Goal: Check status: Check status

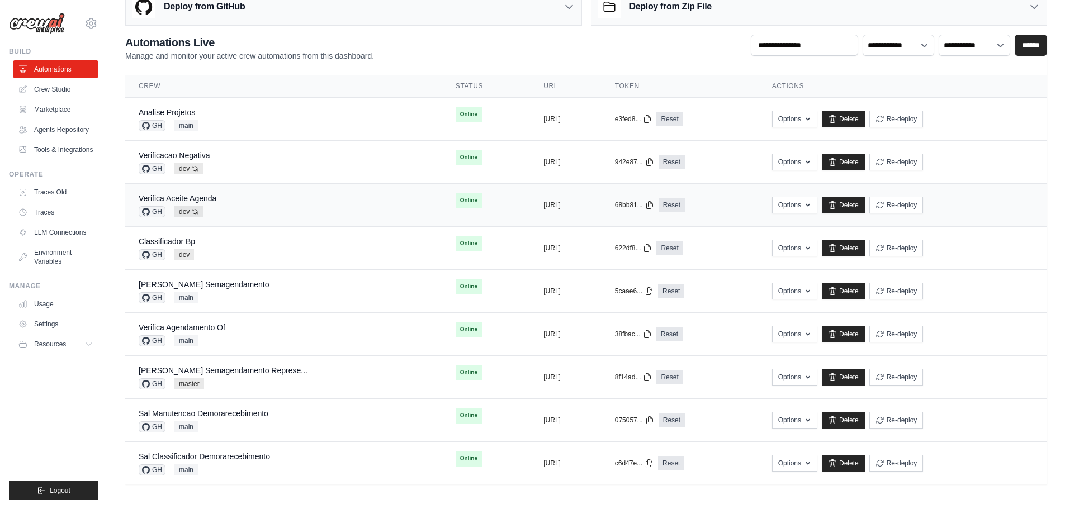
click at [257, 196] on div "Verifica Aceite Agenda GH dev Auto-deploy enabled" at bounding box center [284, 205] width 290 height 25
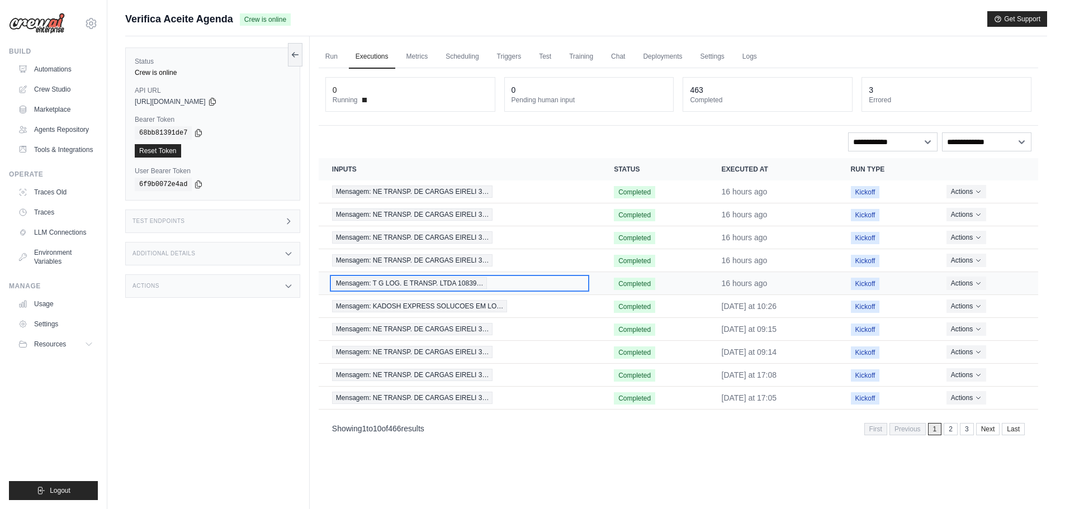
click at [502, 281] on div "Mensagem: T G LOG. E TRANSP. LTDA 10839…" at bounding box center [459, 283] width 255 height 12
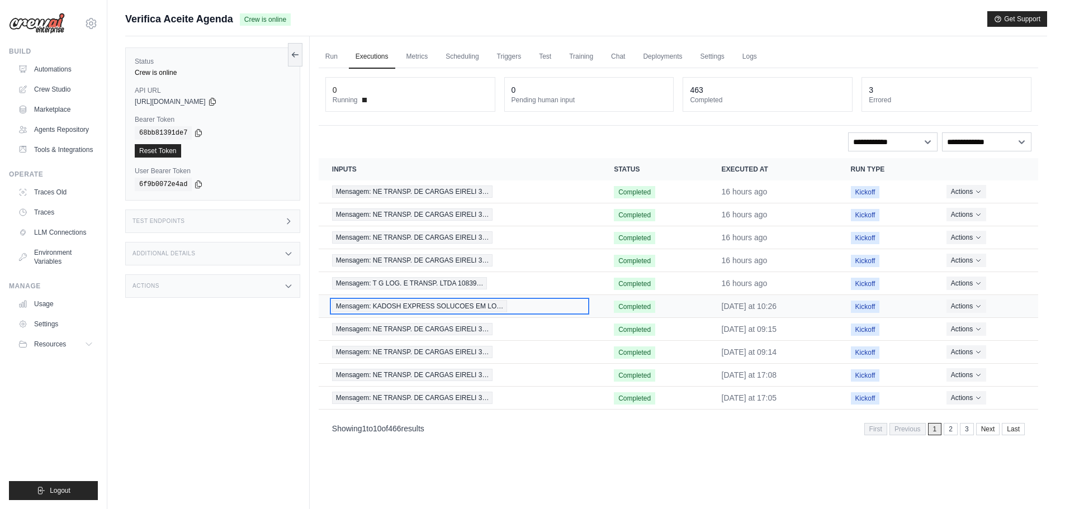
click at [417, 310] on span "Mensagem: KADOSH EXPRESS SOLUCOES EM LO…" at bounding box center [419, 306] width 175 height 12
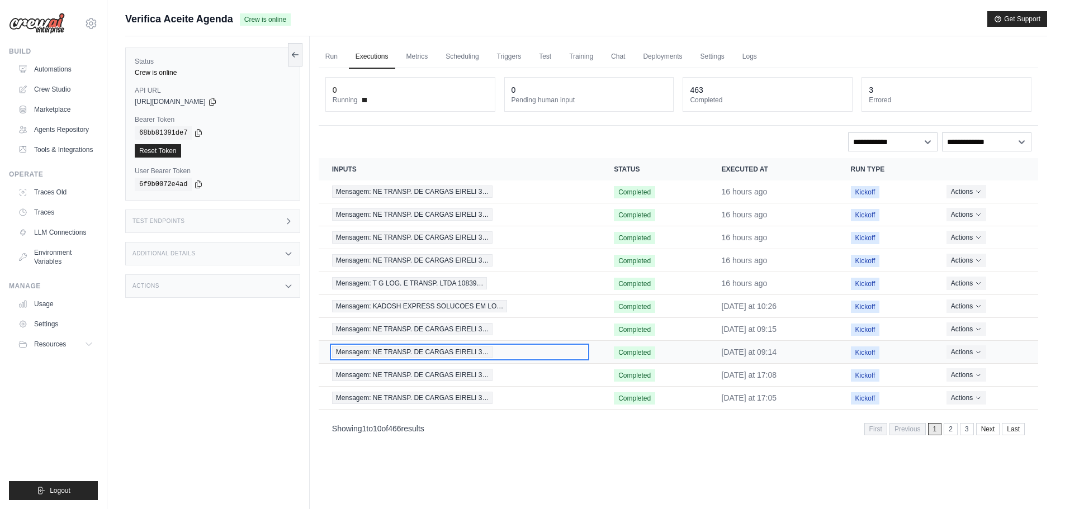
click at [413, 352] on span "Mensagem: NE TRANSP. DE CARGAS EIRELI 3…" at bounding box center [412, 352] width 161 height 12
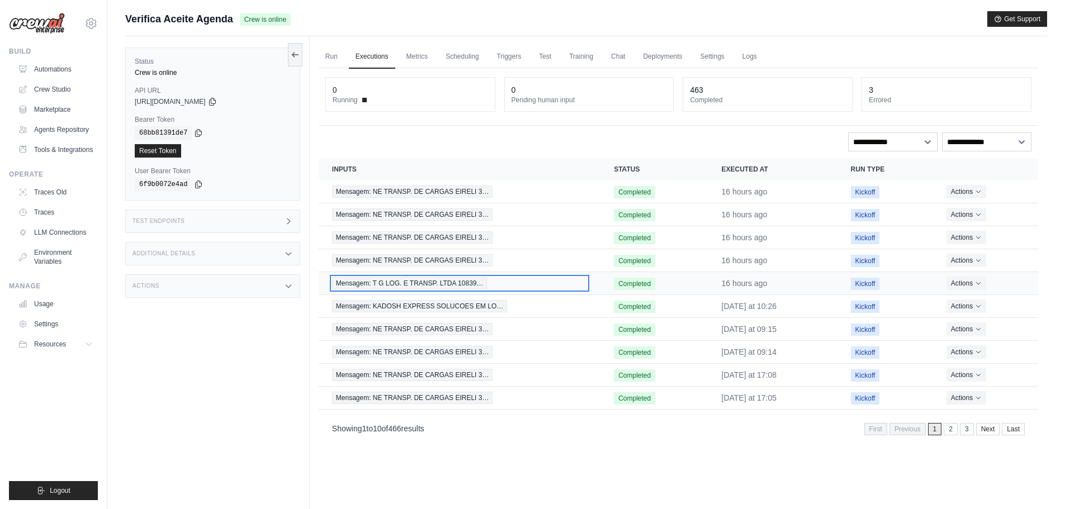
click at [416, 281] on span "Mensagem: T G LOG. E TRANSP. LTDA 10839…" at bounding box center [409, 283] width 155 height 12
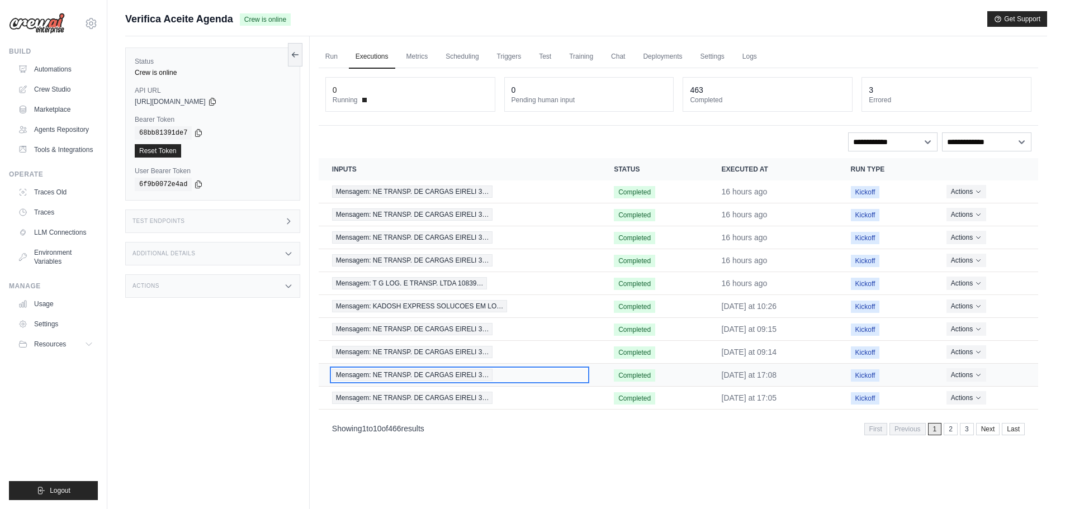
click at [415, 375] on span "Mensagem: NE TRANSP. DE CARGAS EIRELI 3…" at bounding box center [412, 375] width 161 height 12
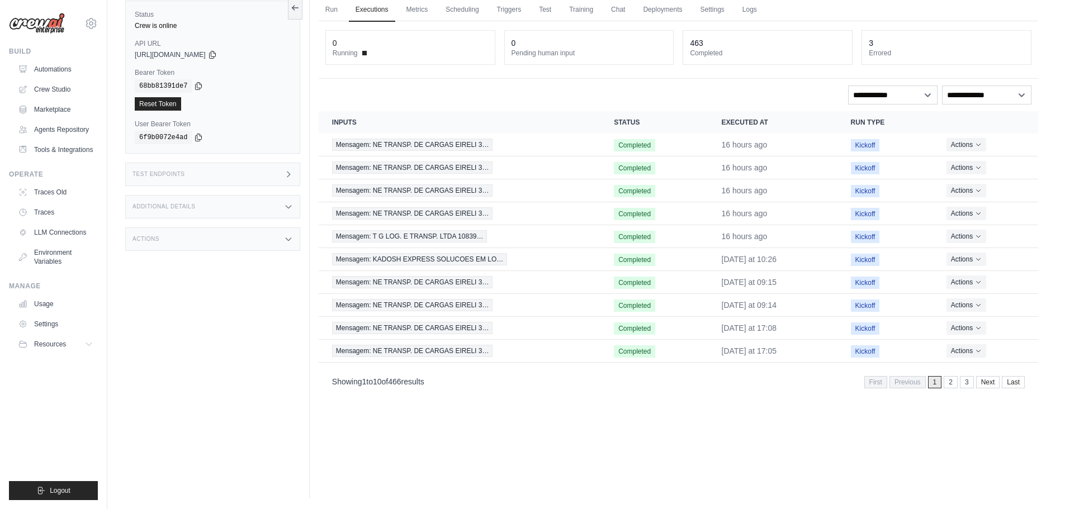
scroll to position [48, 0]
click at [952, 386] on link "2" at bounding box center [952, 382] width 14 height 12
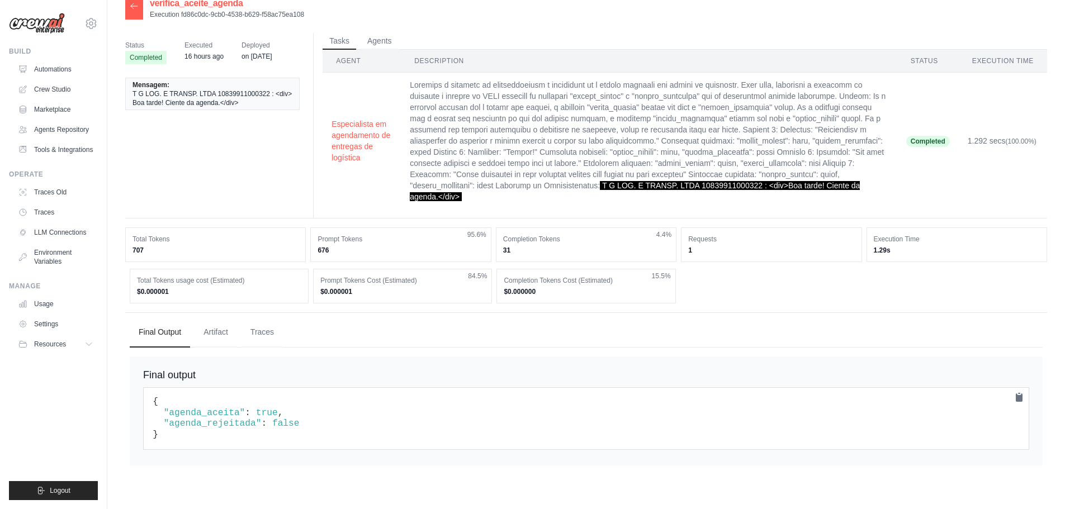
scroll to position [22, 0]
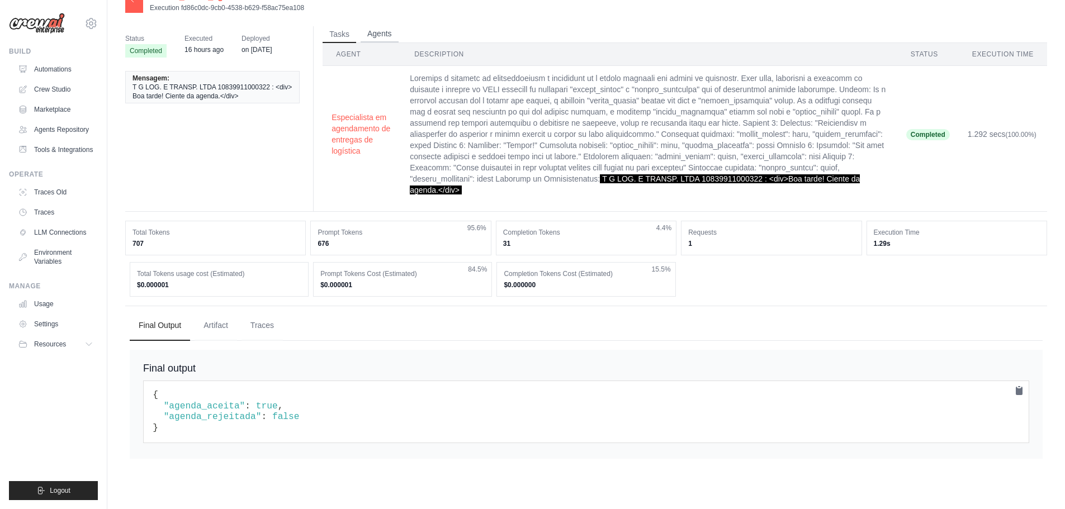
click at [386, 34] on button "Agents" at bounding box center [380, 34] width 38 height 17
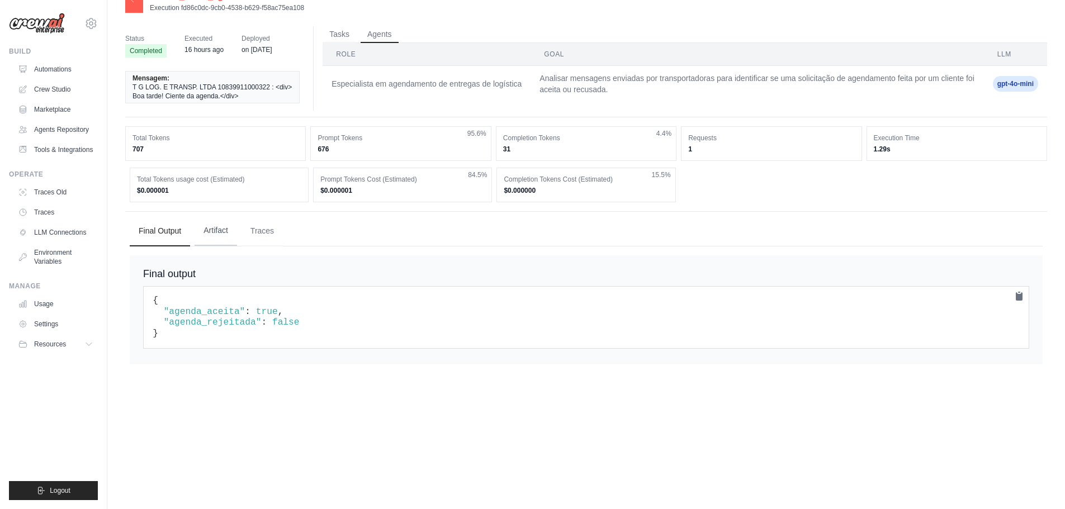
click at [212, 234] on button "Artifact" at bounding box center [216, 231] width 42 height 30
click at [259, 236] on button "Traces" at bounding box center [262, 231] width 41 height 30
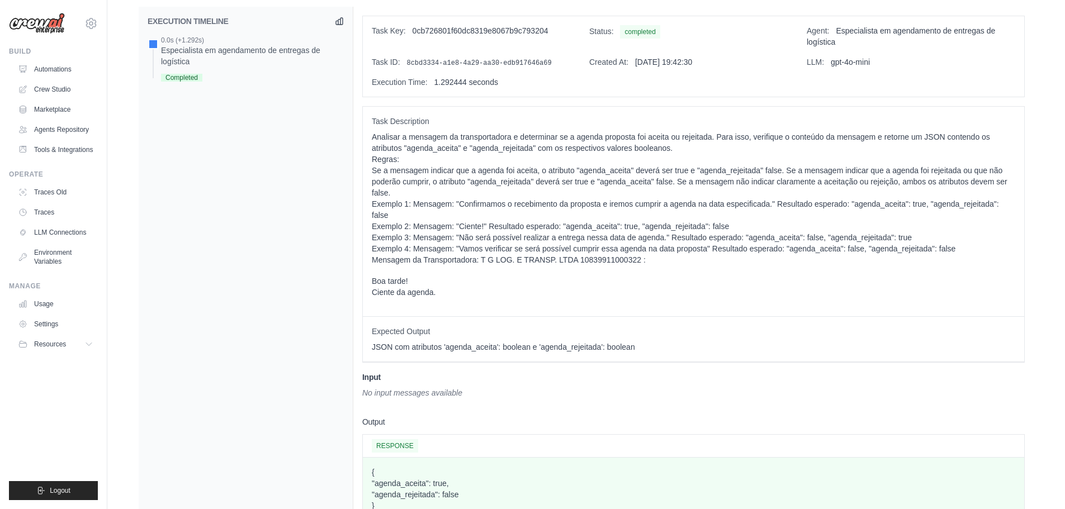
scroll to position [216, 0]
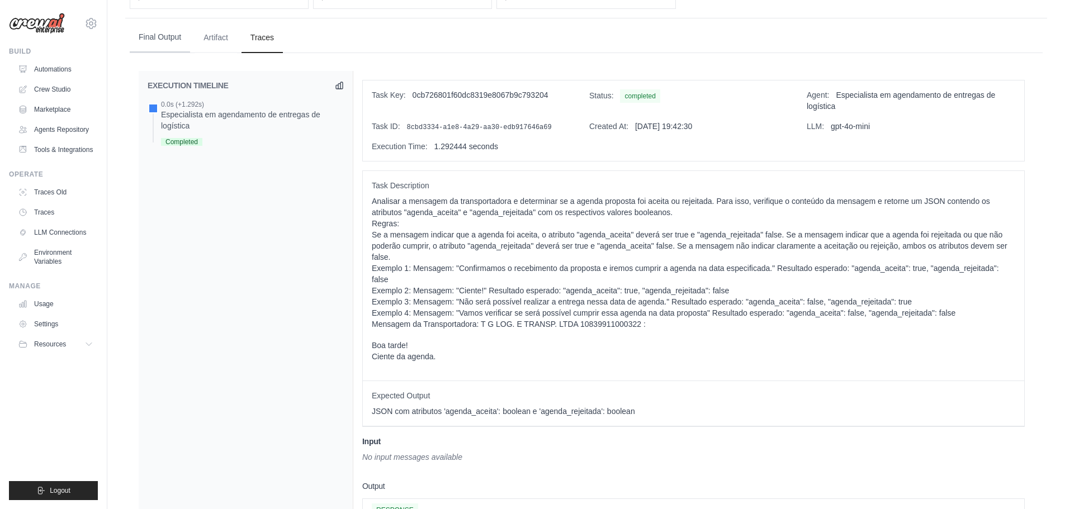
click at [159, 32] on button "Final Output" at bounding box center [160, 37] width 60 height 30
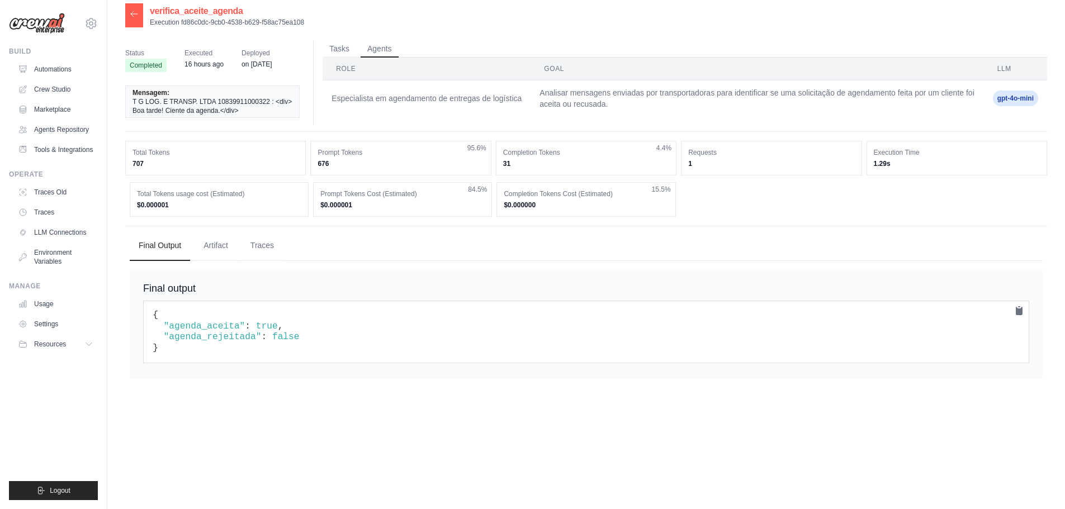
scroll to position [0, 0]
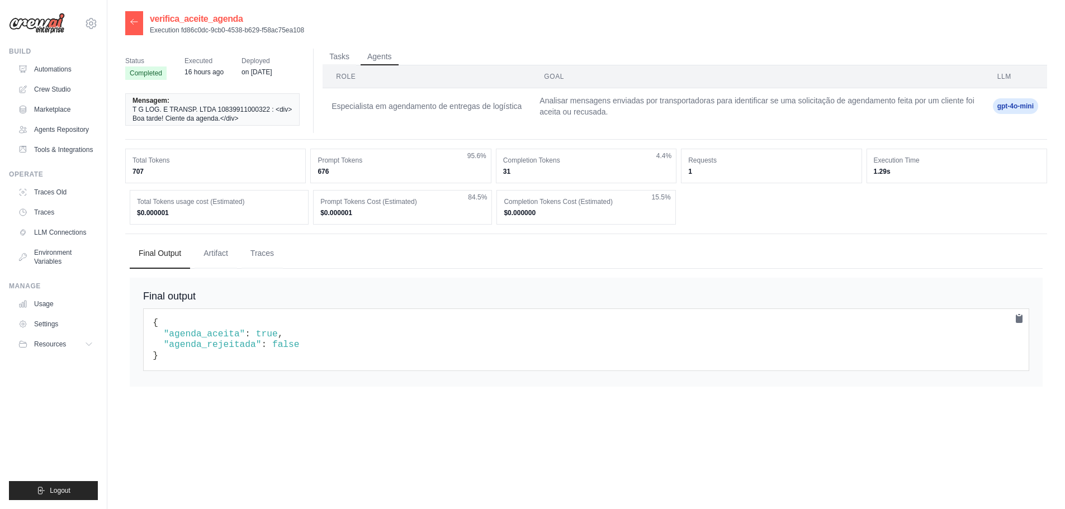
click at [205, 64] on span "Executed" at bounding box center [204, 60] width 39 height 11
click at [247, 60] on span "Deployed" at bounding box center [257, 60] width 30 height 11
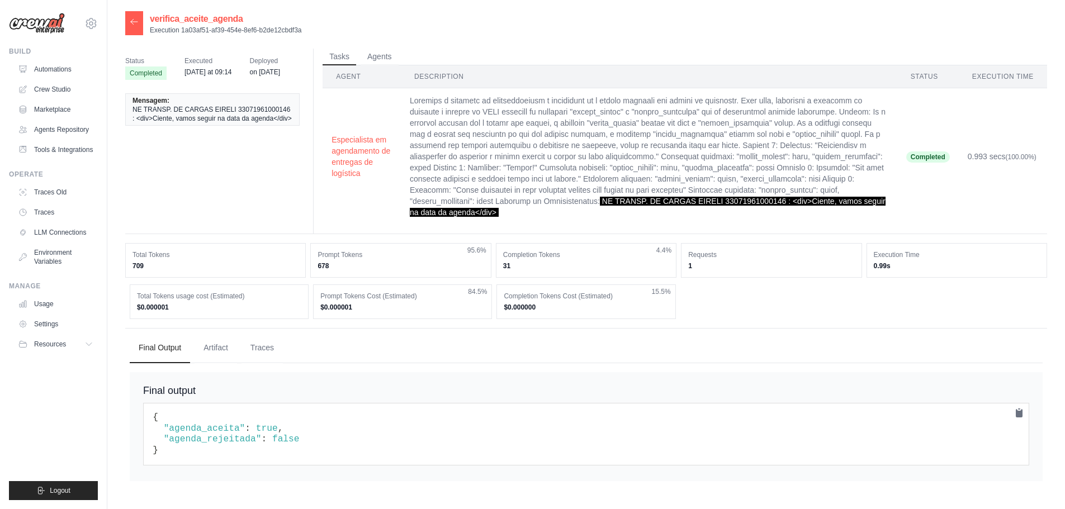
click at [752, 220] on td "NE TRANSP. DE CARGAS EIRELI 33071961000146 : <div>Ciente, vamos seguir na data …" at bounding box center [649, 156] width 496 height 137
click at [807, 201] on span "NE TRANSP. DE CARGAS EIRELI 33071961000146 : <div>Ciente, vamos seguir na data …" at bounding box center [648, 207] width 476 height 20
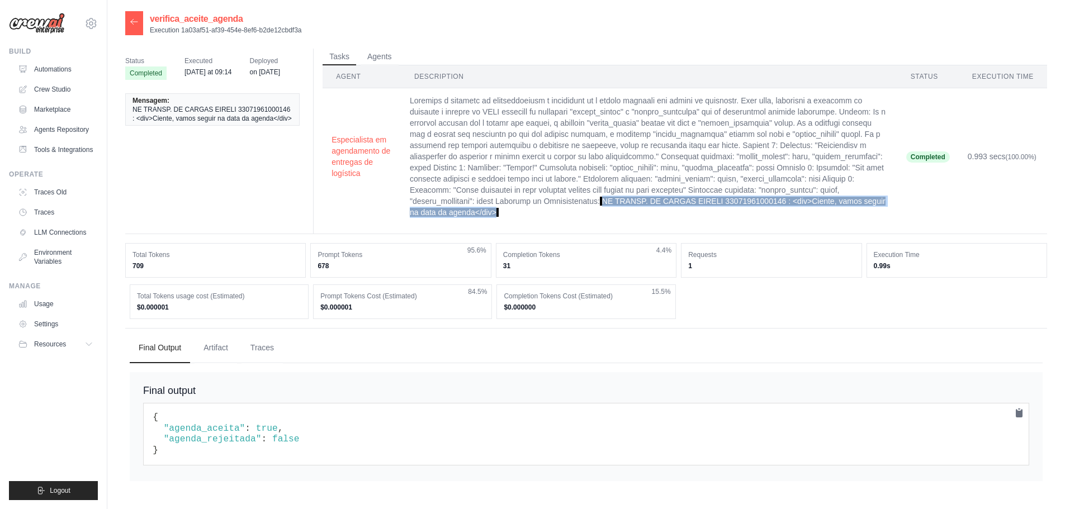
drag, startPoint x: 802, startPoint y: 201, endPoint x: 723, endPoint y: 212, distance: 79.7
click at [723, 212] on td "NE TRANSP. DE CARGAS EIRELI 33071961000146 : <div>Ciente, vamos seguir na data …" at bounding box center [649, 156] width 496 height 137
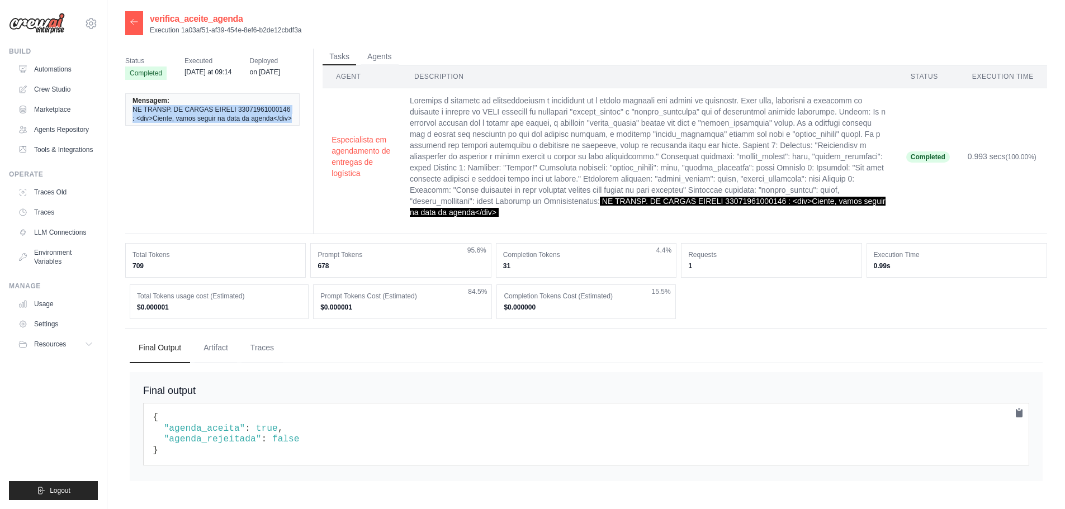
drag, startPoint x: 133, startPoint y: 108, endPoint x: 291, endPoint y: 124, distance: 159.5
click at [291, 124] on li "Mensagem: NE TRANSP. DE CARGAS EIRELI 33071961000146 : <div>Ciente, vamos segui…" at bounding box center [212, 109] width 174 height 32
copy span "NE TRANSP. DE CARGAS EIRELI 33071961000146 : <div>Ciente, vamos seguir na data …"
click at [808, 228] on div "Tasks Agents Agent Description Status Execution Time Especialista em agendament…" at bounding box center [680, 141] width 734 height 185
click at [802, 205] on span "NE TRANSP. DE CARGAS EIRELI 33071961000146 : <div>Ciente, vamos seguir na data …" at bounding box center [648, 207] width 476 height 20
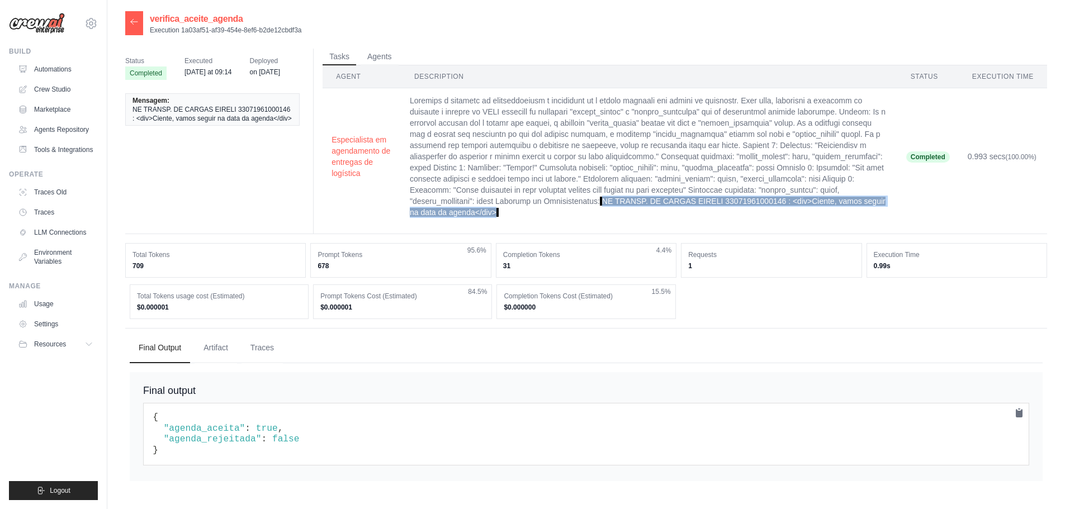
drag, startPoint x: 802, startPoint y: 200, endPoint x: 723, endPoint y: 218, distance: 80.8
click at [723, 218] on td "NE TRANSP. DE CARGAS EIRELI 33071961000146 : <div>Ciente, vamos seguir na data …" at bounding box center [649, 156] width 496 height 137
copy span "NE TRANSP. DE CARGAS EIRELI 33071961000146 : <div>Ciente, vamos seguir na data …"
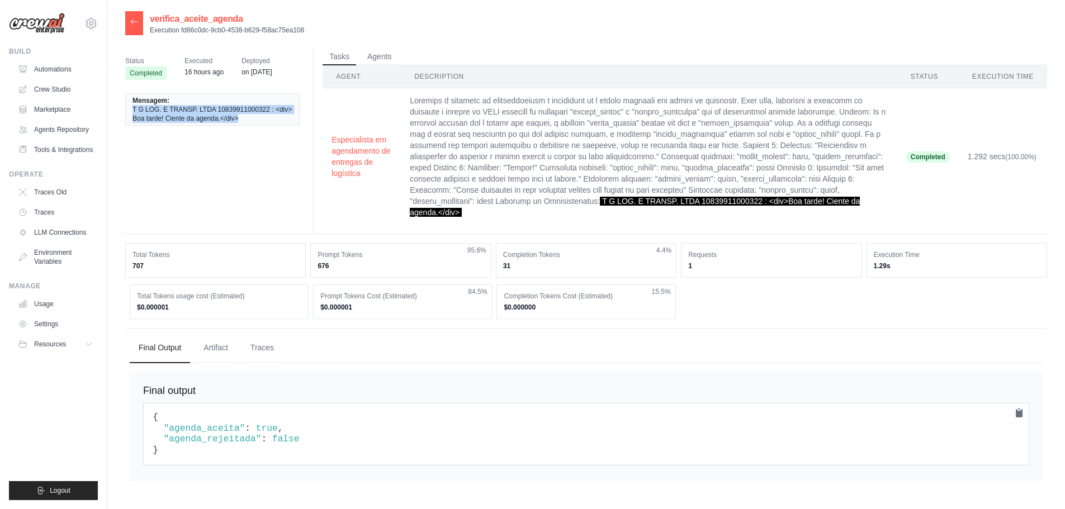
click at [235, 114] on span "T G LOG. E TRANSP. LTDA 10839911000322 : <div>Boa tarde! Ciente da agenda.</div>" at bounding box center [213, 114] width 160 height 18
drag, startPoint x: 245, startPoint y: 120, endPoint x: 122, endPoint y: 111, distance: 122.8
click at [122, 111] on div "verifica_aceite_agenda Execution fd86c0dc-9cb0-4538-b629-f58ac75ea108 Status Co…" at bounding box center [586, 265] width 958 height 509
copy span "T G LOG. E TRANSP. LTDA 10839911000322 : <div>Boa tarde! Ciente da agenda.</div>"
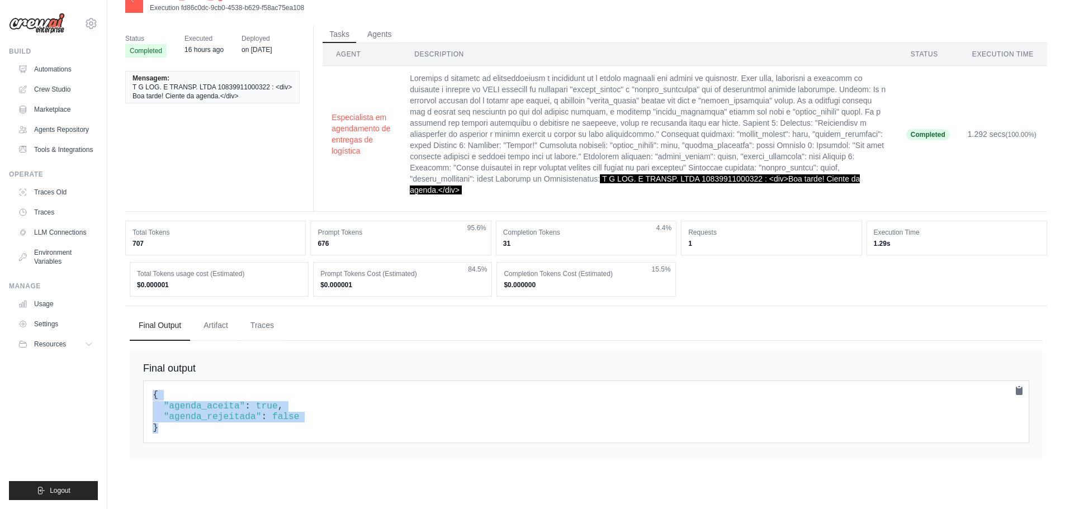
drag, startPoint x: 179, startPoint y: 429, endPoint x: 145, endPoint y: 395, distance: 47.8
click at [145, 395] on pre "{ "agenda_aceita" : true , "agenda_rejeitada" : false }" at bounding box center [586, 412] width 886 height 63
copy code "{ "agenda_aceita" : true , "agenda_rejeitada" : false }"
click at [213, 408] on span ""agenda_aceita"" at bounding box center [205, 406] width 82 height 10
drag, startPoint x: 294, startPoint y: 416, endPoint x: 154, endPoint y: 410, distance: 139.9
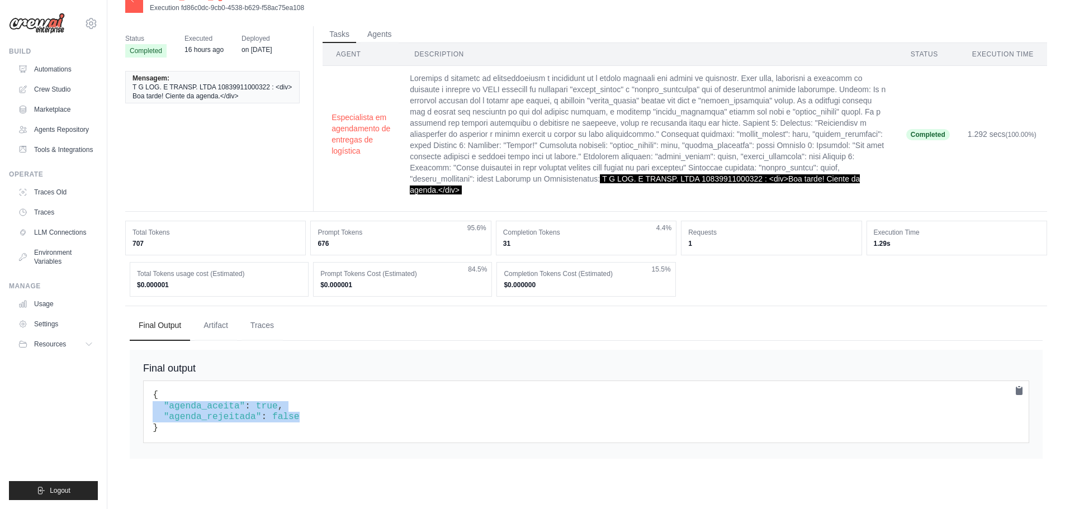
click at [154, 410] on pre "{ "agenda_aceita" : true , "agenda_rejeitada" : false }" at bounding box center [586, 412] width 886 height 63
copy code ""agenda_aceita" : true , "agenda_rejeitada" : false"
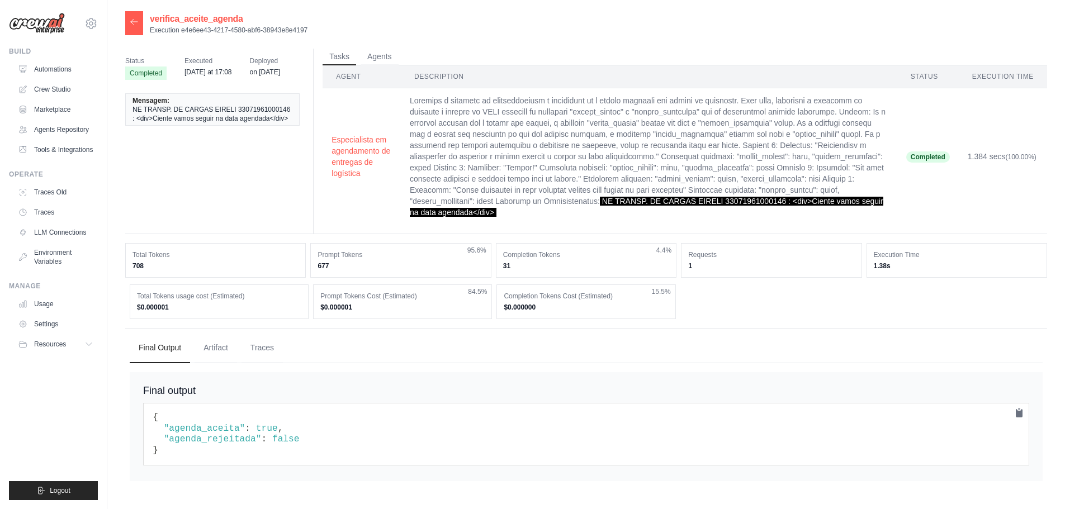
click at [832, 210] on td "NE TRANSP. DE CARGAS EIRELI 33071961000146 : <div>Ciente vamos seguir na data a…" at bounding box center [649, 156] width 496 height 137
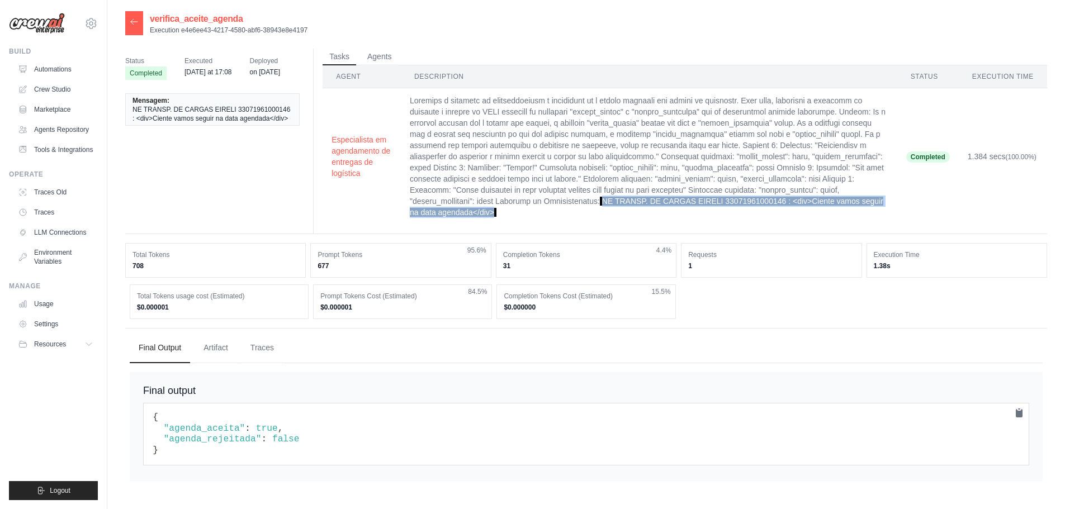
drag, startPoint x: 803, startPoint y: 201, endPoint x: 716, endPoint y: 215, distance: 88.4
click at [716, 215] on span "NE TRANSP. DE CARGAS EIRELI 33071961000146 : <div>Ciente vamos seguir na data a…" at bounding box center [647, 207] width 474 height 20
copy span "NE TRANSP. DE CARGAS EIRELI 33071961000146 : <div>Ciente vamos seguir na data a…"
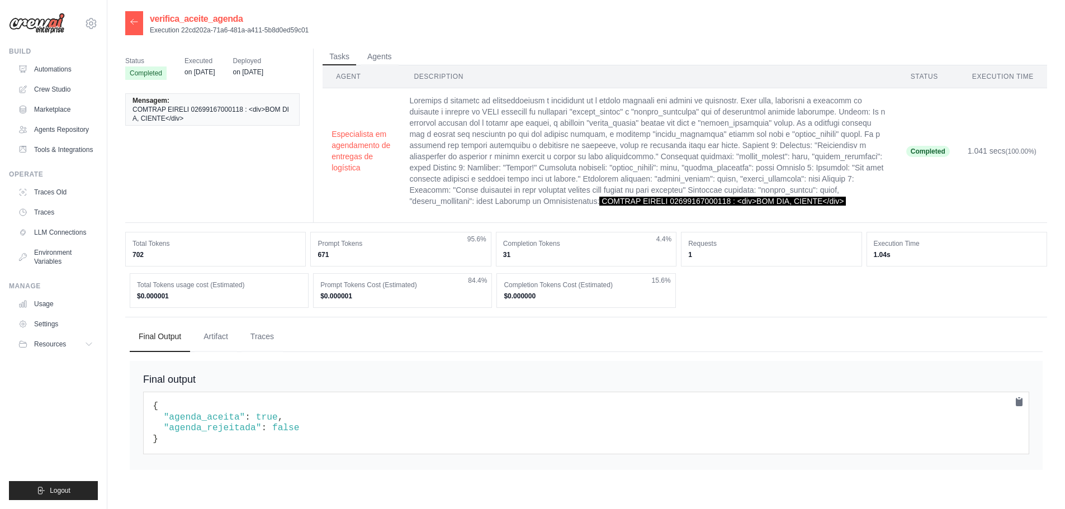
click at [873, 210] on td "COMTRAP EIRELI 02699167000118 : <div>BOM DIA, CIENTE</div>" at bounding box center [648, 151] width 496 height 126
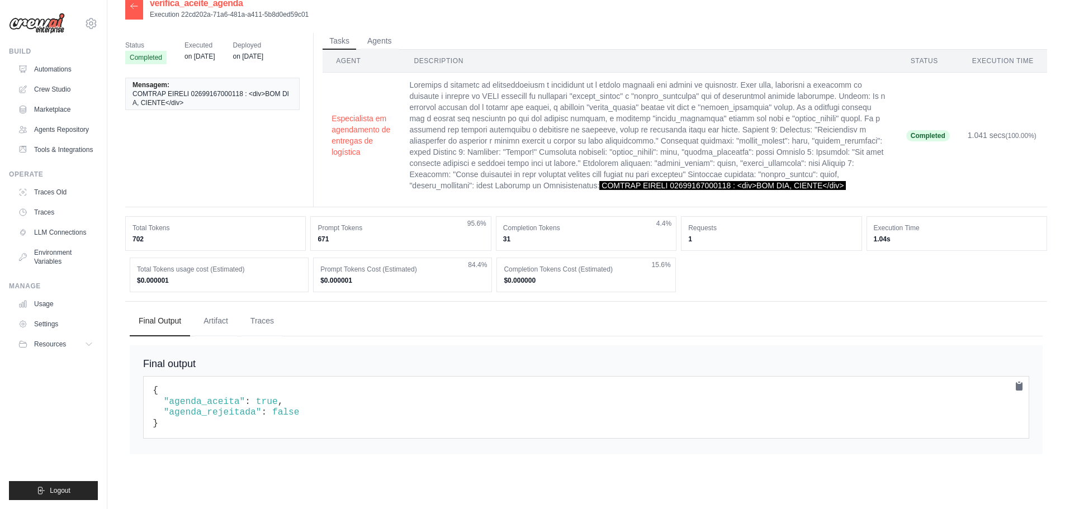
scroll to position [22, 0]
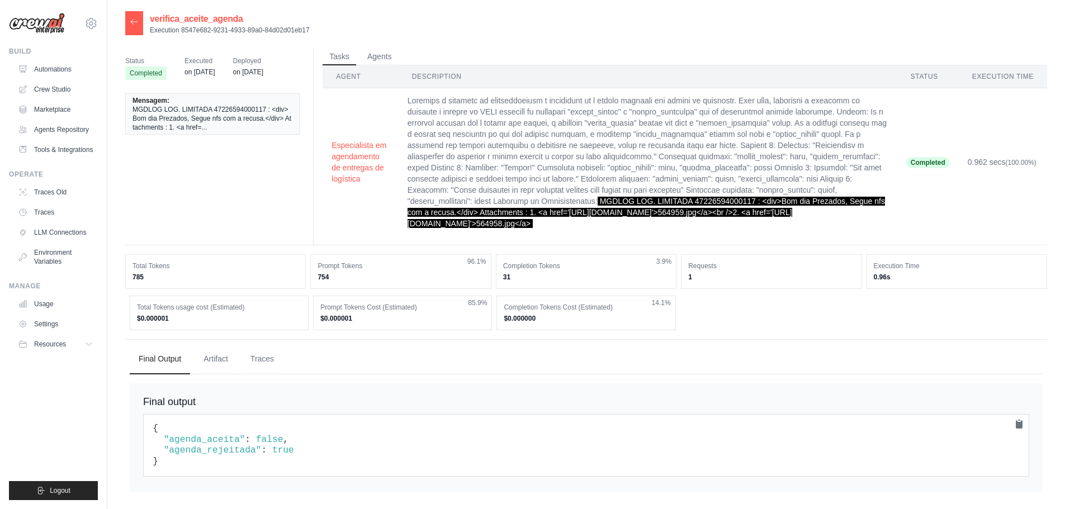
click at [666, 219] on span "MGDLOG LOG. LIMITADA 47226594000117 : <div>Bom dia Prezados, Segue nfs com a re…" at bounding box center [646, 212] width 477 height 31
click at [681, 226] on span "MGDLOG LOG. LIMITADA 47226594000117 : <div>Bom dia Prezados, Segue nfs com a re…" at bounding box center [646, 212] width 477 height 31
click at [656, 213] on td "MGDLOG LOG. LIMITADA 47226594000117 : <div>Bom dia Prezados, Segue nfs com a re…" at bounding box center [648, 162] width 499 height 148
drag, startPoint x: 602, startPoint y: 198, endPoint x: 764, endPoint y: 237, distance: 166.7
click at [764, 236] on td "MGDLOG LOG. LIMITADA 47226594000117 : <div>Bom dia Prezados, Segue nfs com a re…" at bounding box center [648, 162] width 499 height 148
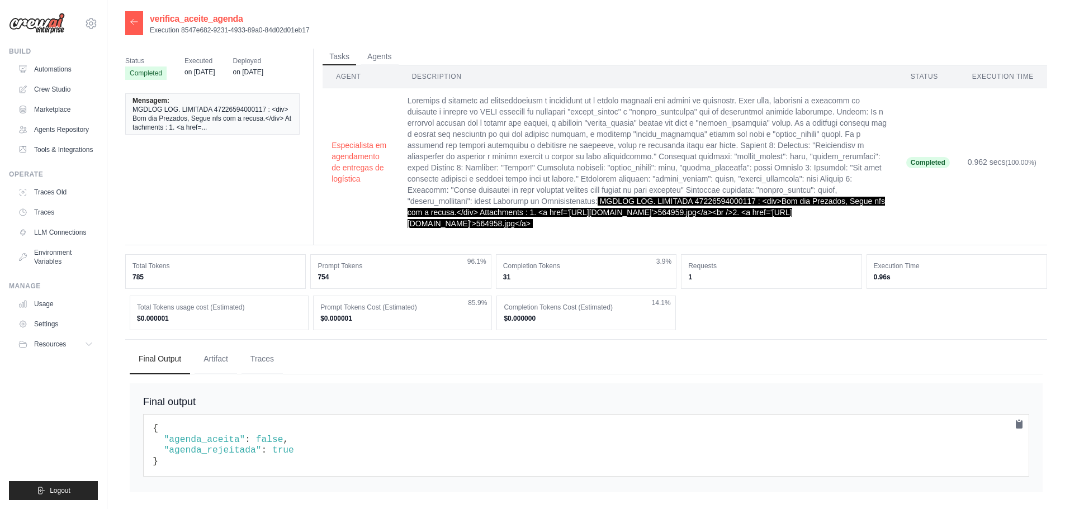
copy span "MGDLOG LOG. LIMITADA 47226594000117 : <div>Bom dia Prezados, Segue nfs com a re…"
click at [546, 207] on td "MGDLOG LOG. LIMITADA 47226594000117 : <div>Bom dia Prezados, Segue nfs com a re…" at bounding box center [648, 162] width 499 height 148
click at [562, 212] on td "MGDLOG LOG. LIMITADA 47226594000117 : <div>Bom dia Prezados, Segue nfs com a re…" at bounding box center [648, 162] width 499 height 148
click at [564, 212] on td "MGDLOG LOG. LIMITADA 47226594000117 : <div>Bom dia Prezados, Segue nfs com a re…" at bounding box center [648, 162] width 499 height 148
click at [554, 215] on td "MGDLOG LOG. LIMITADA 47226594000117 : <div>Bom dia Prezados, Segue nfs com a re…" at bounding box center [648, 162] width 499 height 148
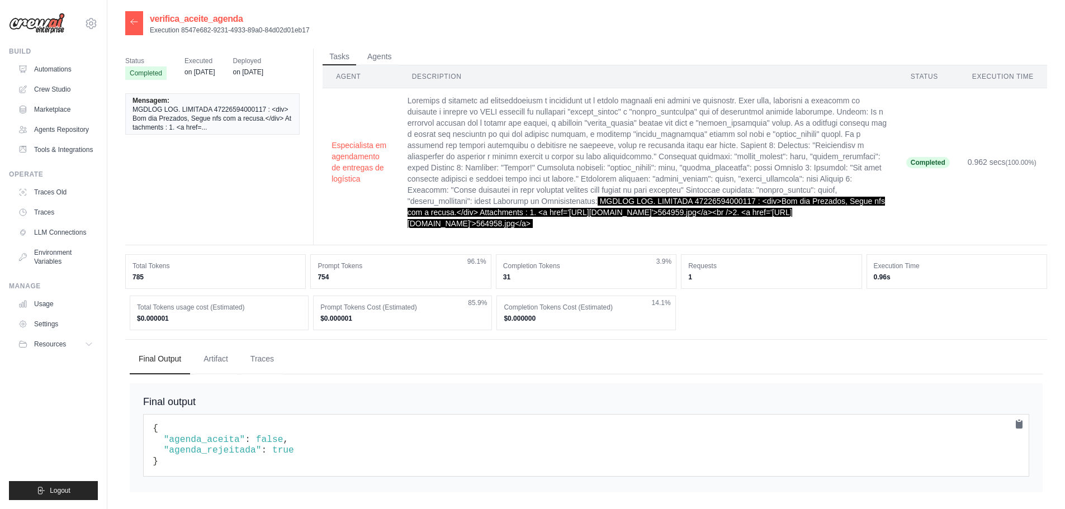
click at [556, 211] on td "MGDLOG LOG. LIMITADA 47226594000117 : <div>Bom dia Prezados, Segue nfs com a re…" at bounding box center [648, 162] width 499 height 148
click at [788, 236] on td "MGDLOG LOG. LIMITADA 47226594000117 : <div>Bom dia Prezados, Segue nfs com a re…" at bounding box center [648, 162] width 499 height 148
click at [433, 206] on td "MGDLOG LOG. LIMITADA 47226594000117 : <div>Bom dia Prezados, Segue nfs com a re…" at bounding box center [648, 162] width 499 height 148
drag, startPoint x: 201, startPoint y: 480, endPoint x: 144, endPoint y: 434, distance: 73.6
click at [144, 434] on pre "{ "agenda_aceita" : false , "agenda_rejeitada" : true }" at bounding box center [586, 445] width 886 height 63
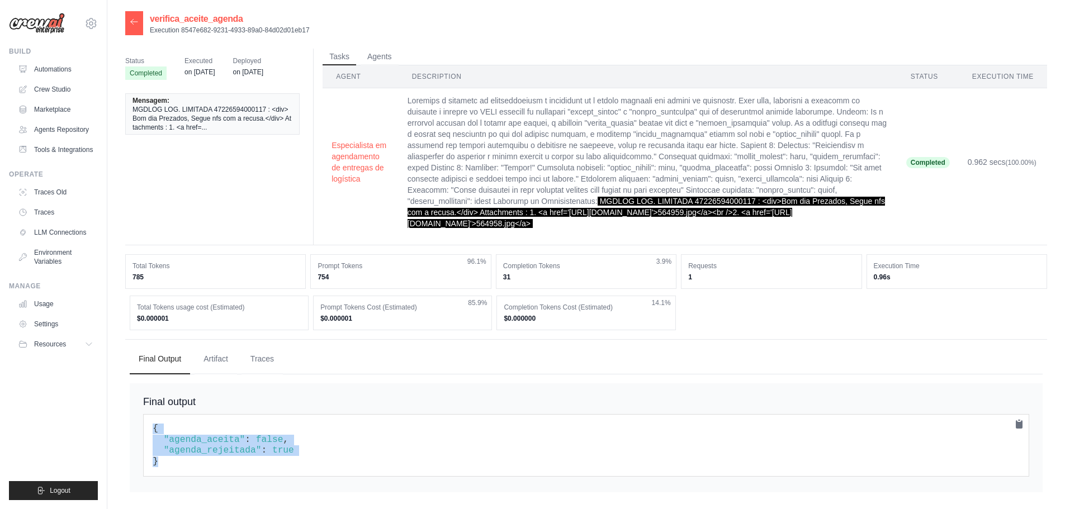
copy code "{ "agenda_aceita" : false , "agenda_rejeitada" : true }"
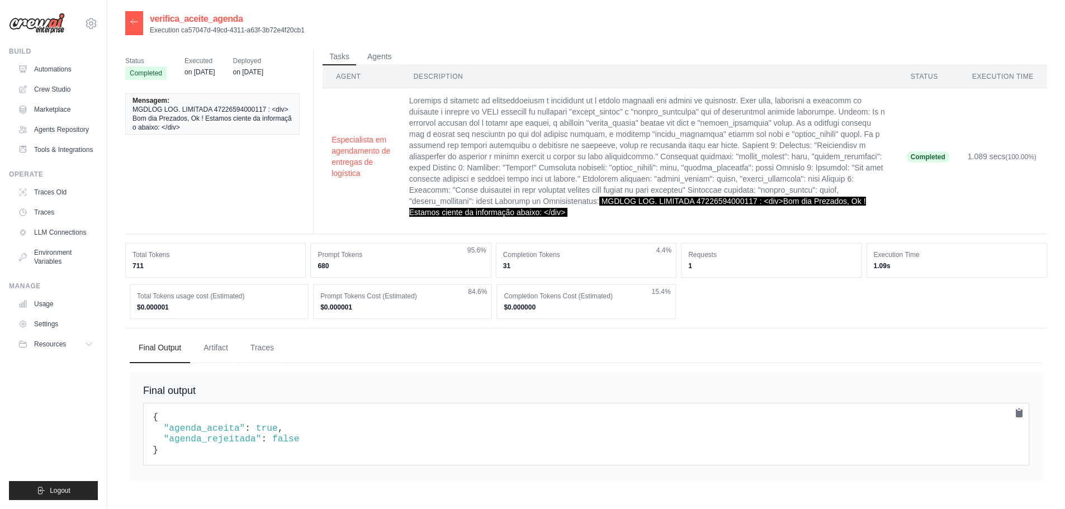
click at [779, 215] on td "MGDLOG LOG. LIMITADA 47226594000117 : <div>Bom dia Prezados, Ok ! Estamos cient…" at bounding box center [648, 156] width 497 height 137
click at [775, 209] on span "MGDLOG LOG. LIMITADA 47226594000117 : <div>Bom dia Prezados, Ok ! Estamos cient…" at bounding box center [637, 207] width 457 height 20
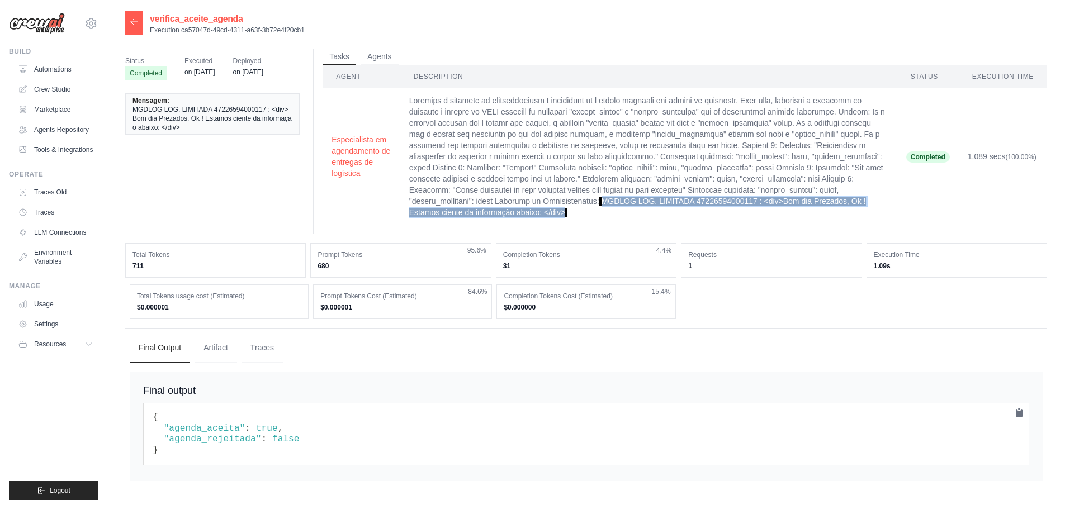
drag, startPoint x: 803, startPoint y: 201, endPoint x: 772, endPoint y: 219, distance: 35.8
click at [772, 219] on td "MGDLOG LOG. LIMITADA 47226594000117 : <div>Bom dia Prezados, Ok ! Estamos cient…" at bounding box center [648, 156] width 497 height 137
copy span "MGDLOG LOG. LIMITADA 47226594000117 : <div>Bom dia Prezados, Ok ! Estamos cient…"
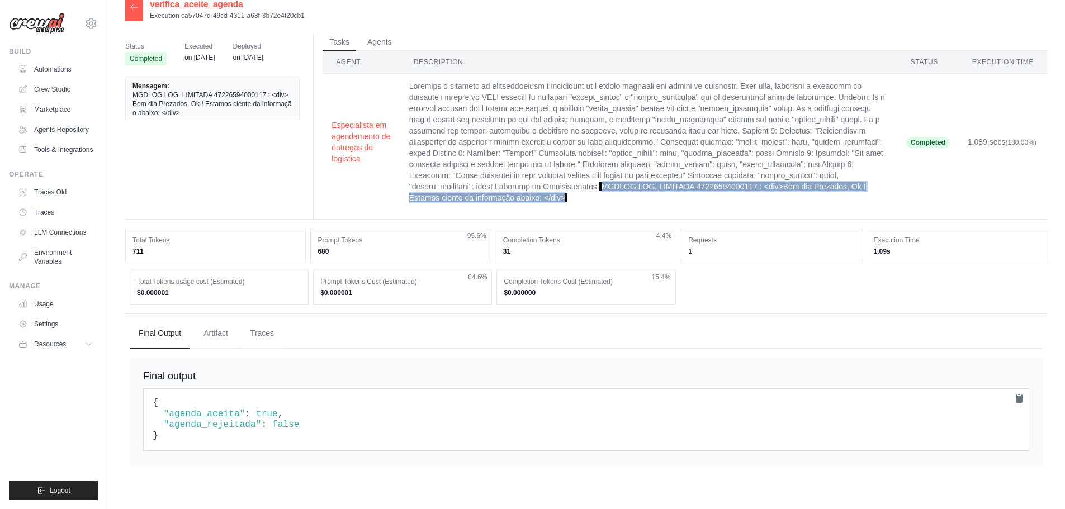
scroll to position [22, 0]
